Goal: Transaction & Acquisition: Purchase product/service

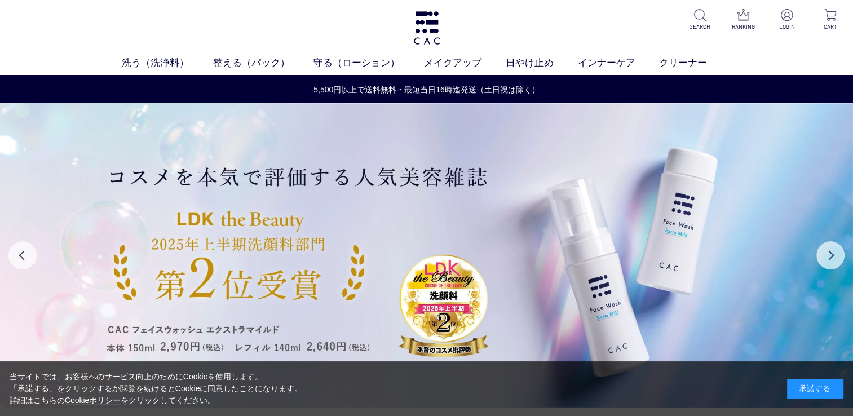
click at [794, 382] on div "承諾する" at bounding box center [815, 389] width 56 height 20
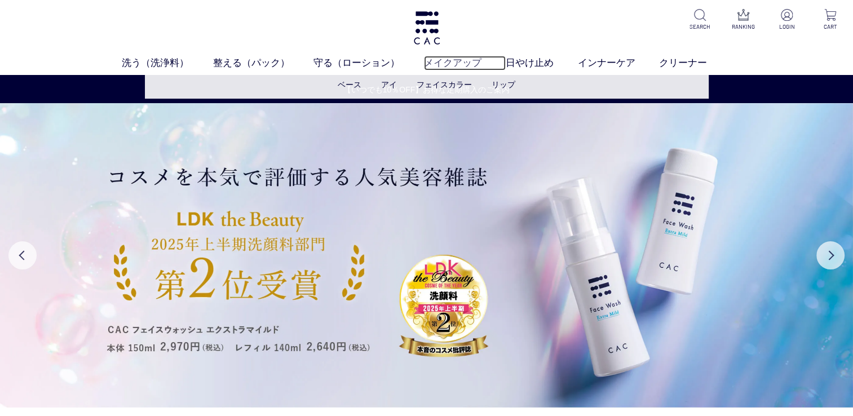
click at [457, 63] on link "メイクアップ" at bounding box center [465, 63] width 82 height 15
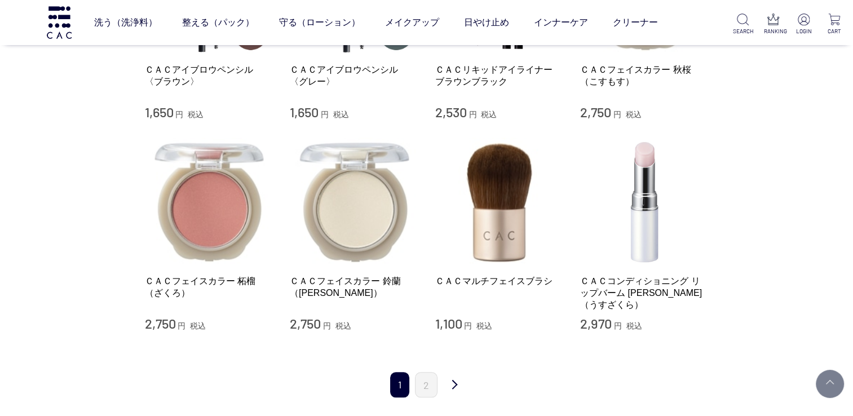
scroll to position [1047, 0]
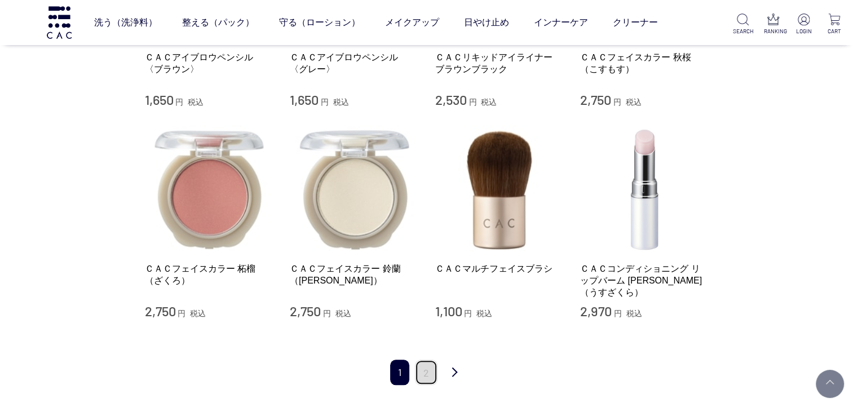
click at [428, 364] on link "2" at bounding box center [426, 372] width 23 height 25
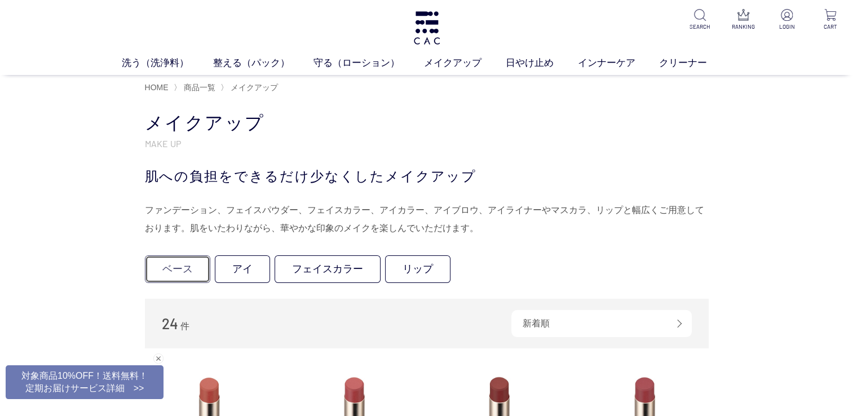
click at [192, 275] on link "ベース" at bounding box center [177, 269] width 65 height 28
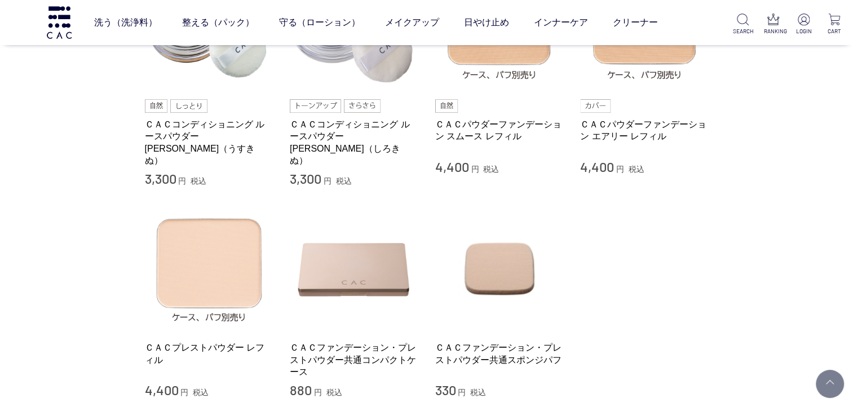
scroll to position [189, 0]
